Goal: Task Accomplishment & Management: Use online tool/utility

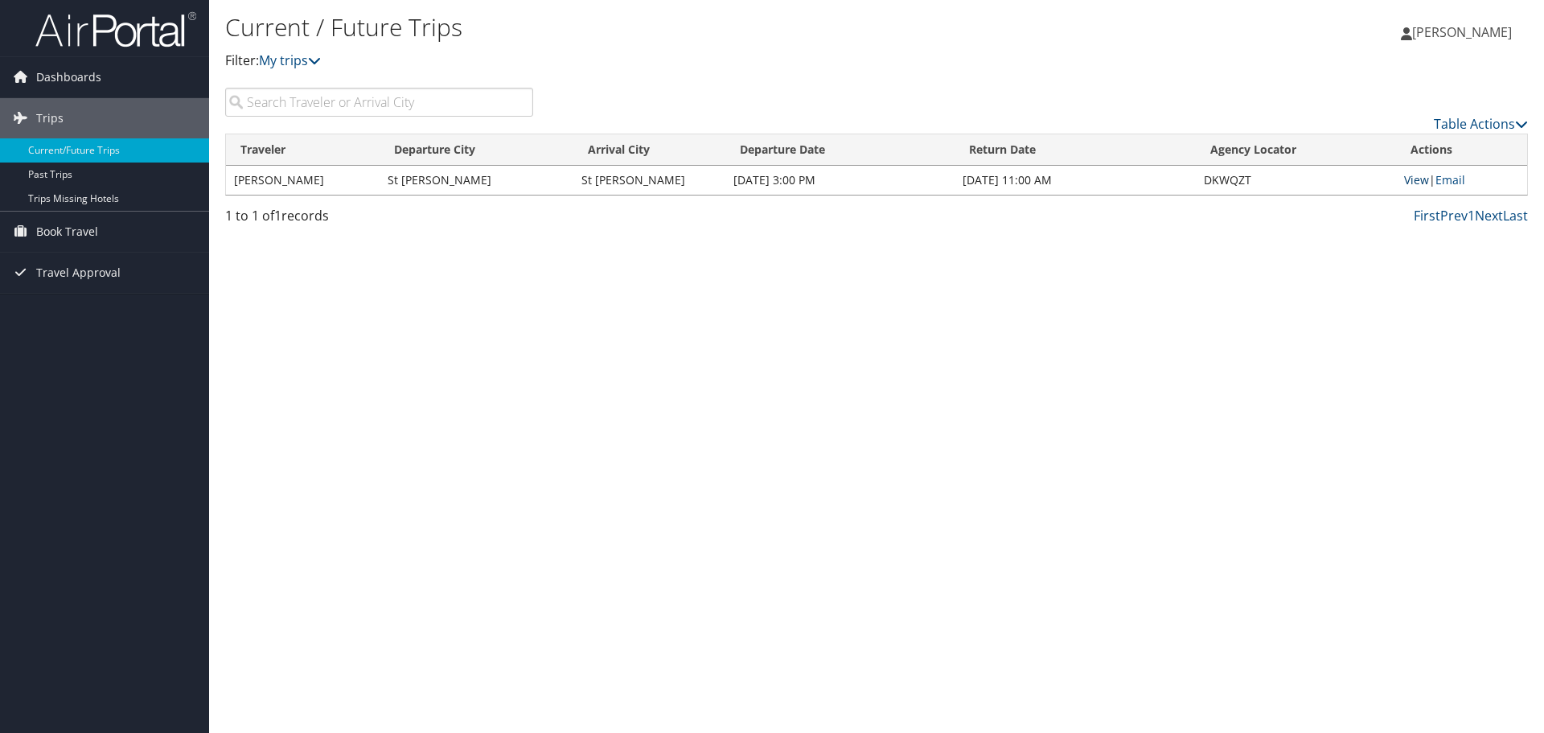
click at [1419, 179] on link "View" at bounding box center [1416, 179] width 25 height 15
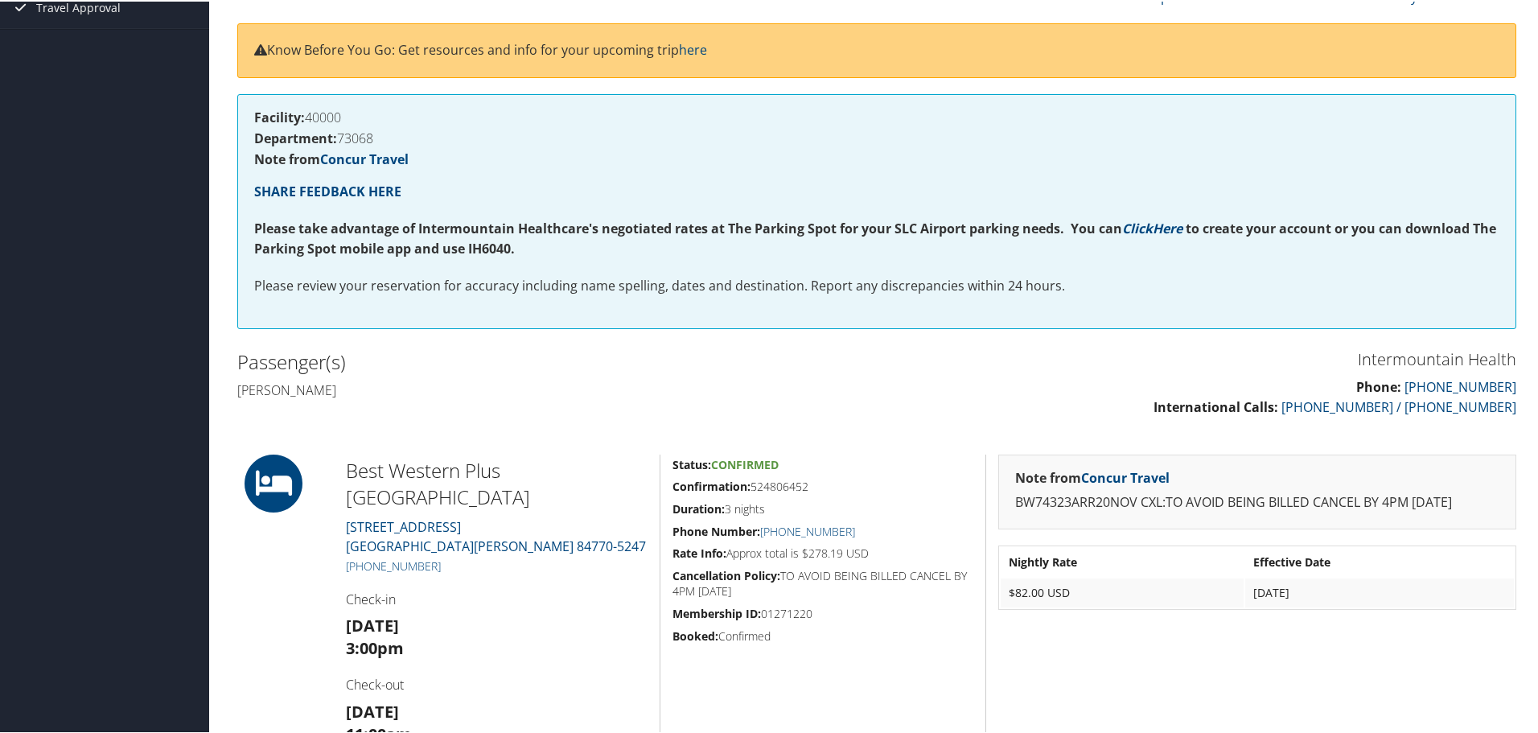
scroll to position [356, 0]
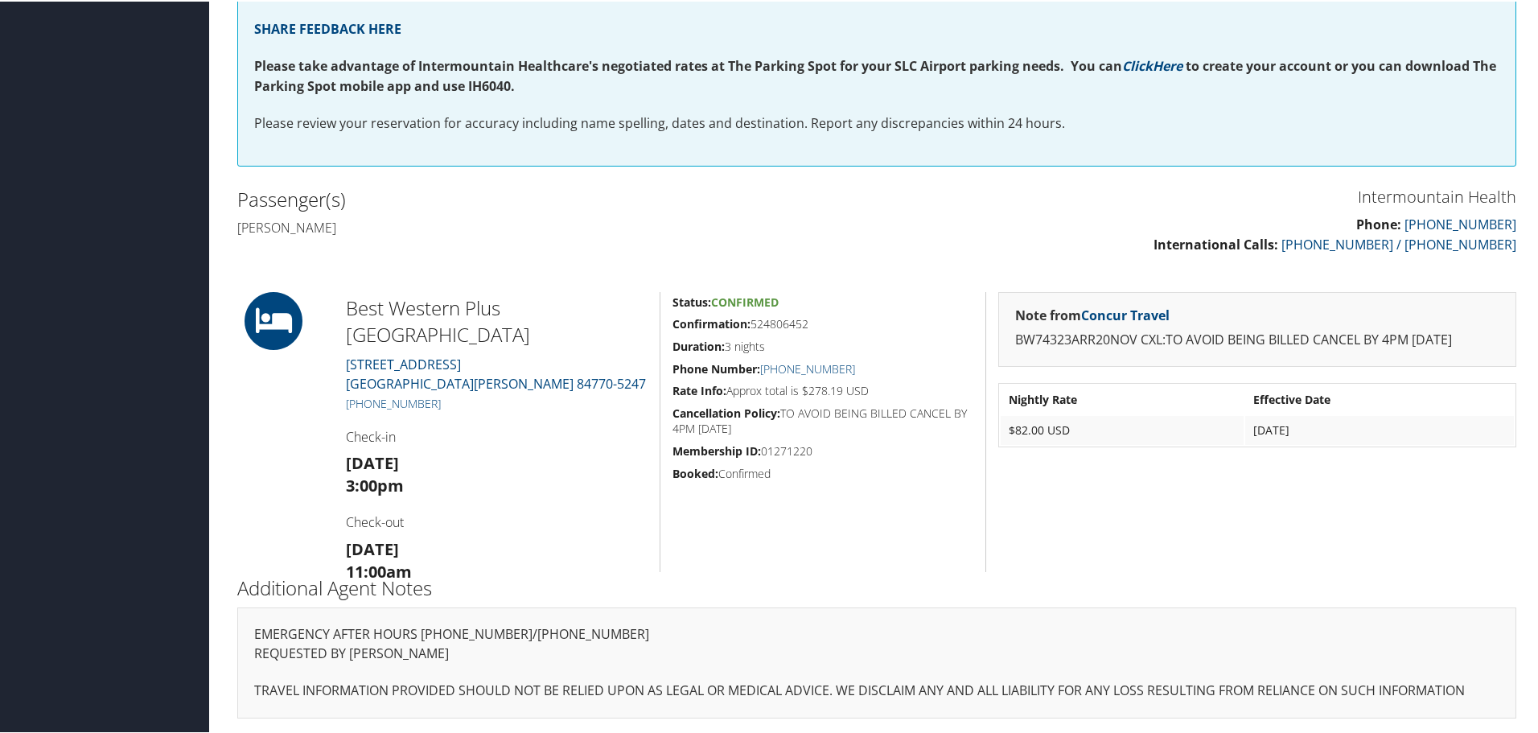
drag, startPoint x: 1268, startPoint y: 532, endPoint x: 1406, endPoint y: 458, distance: 156.9
click at [1275, 530] on div "Note from Concur Travel BW74323ARR20NOV CXL:TO AVOID BEING BILLED CANCEL BY 4PM…" at bounding box center [1256, 430] width 543 height 280
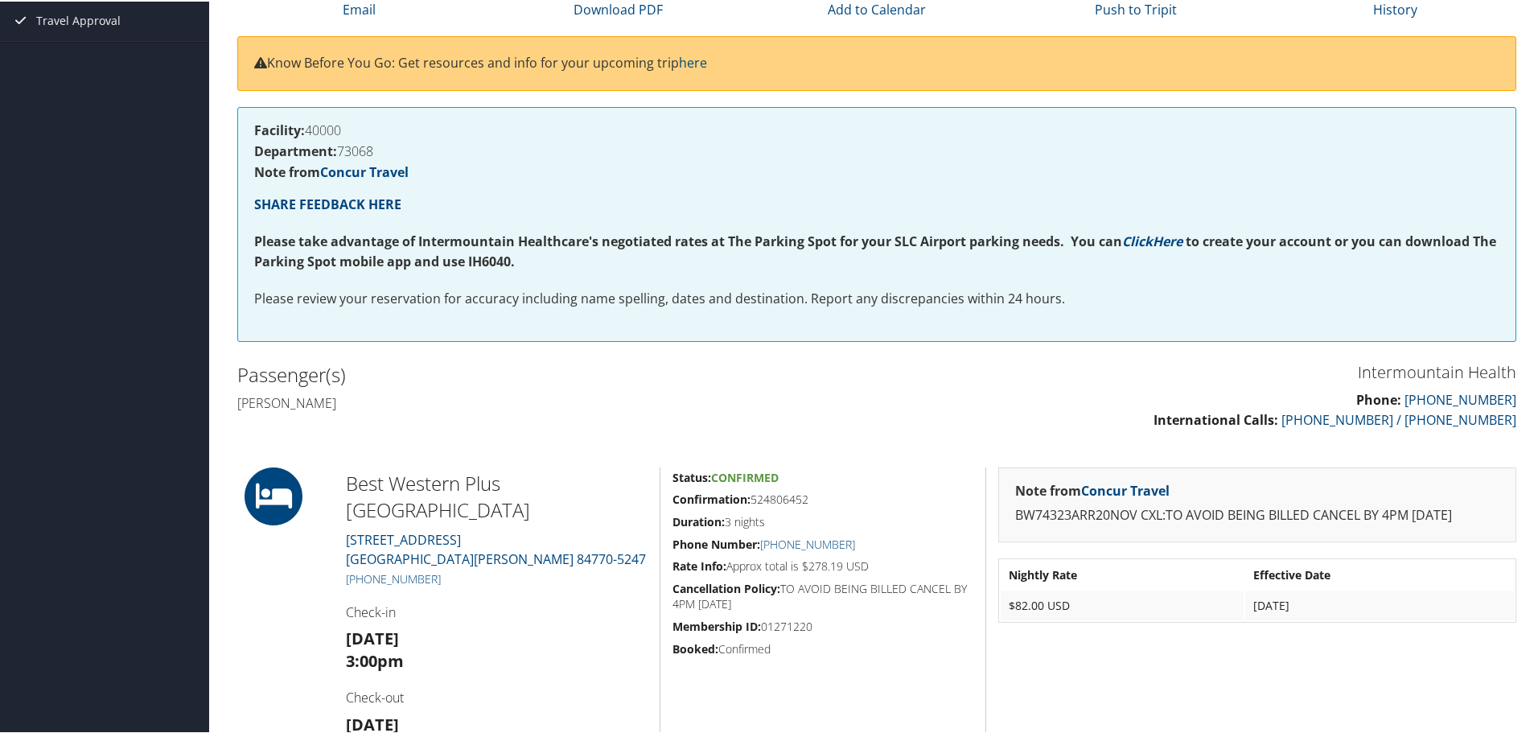
scroll to position [0, 0]
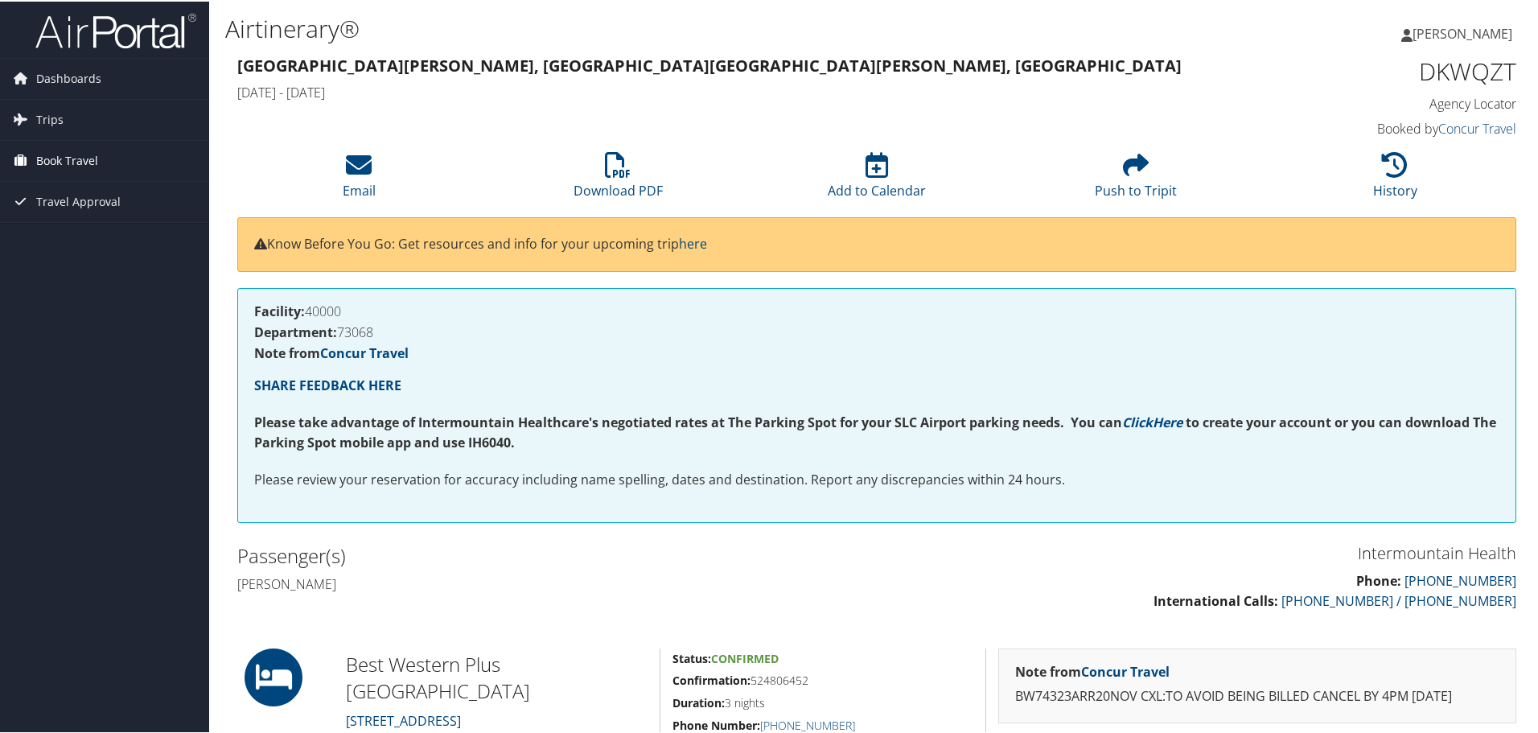
click at [96, 159] on span "Book Travel" at bounding box center [67, 159] width 62 height 40
click at [73, 243] on link "Book/Manage Online Trips" at bounding box center [104, 240] width 209 height 24
